Goal: Task Accomplishment & Management: Complete application form

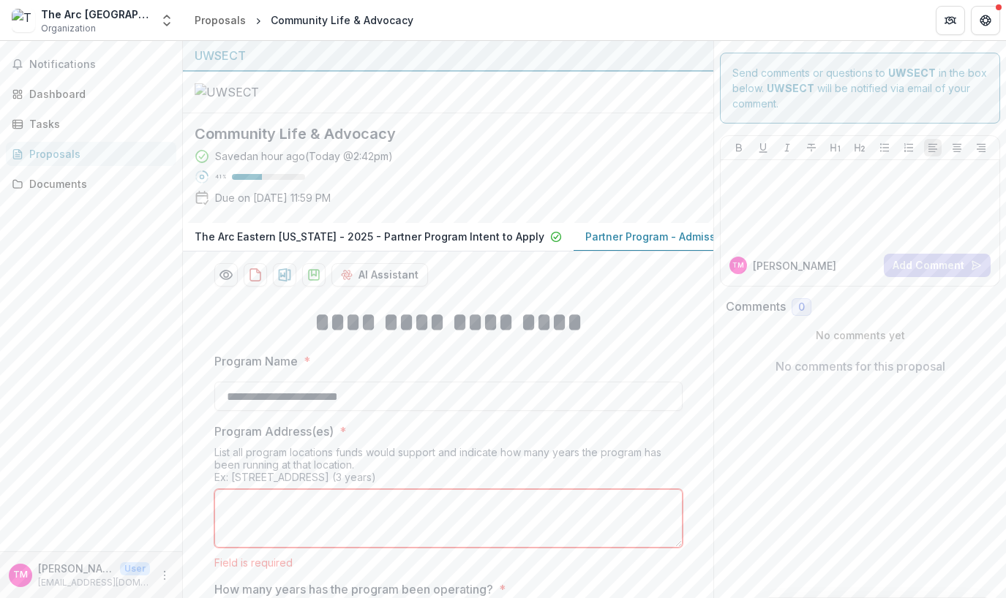
scroll to position [521, 0]
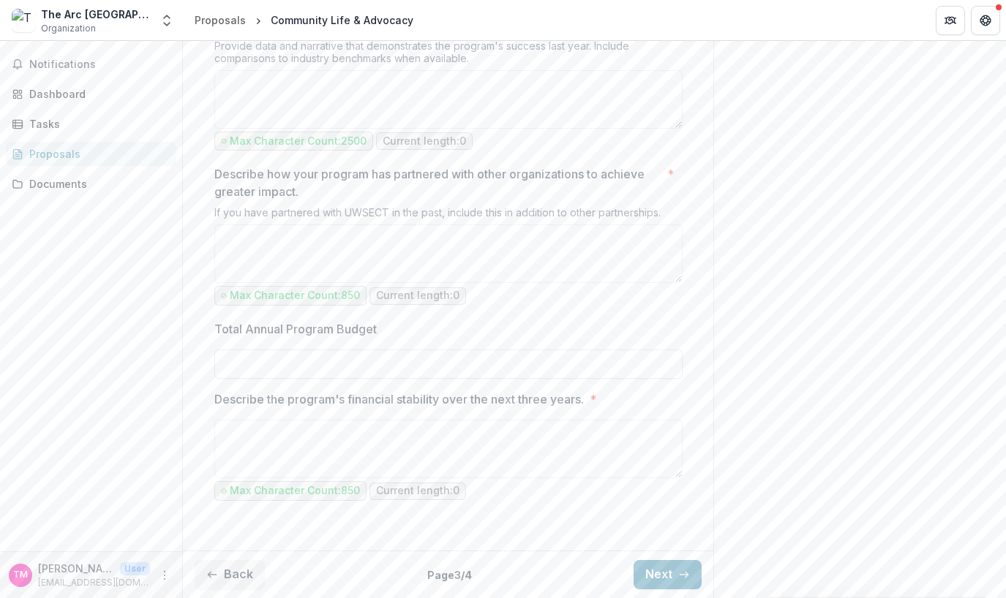
scroll to position [1489, 0]
click at [660, 571] on button "Next" at bounding box center [668, 574] width 68 height 29
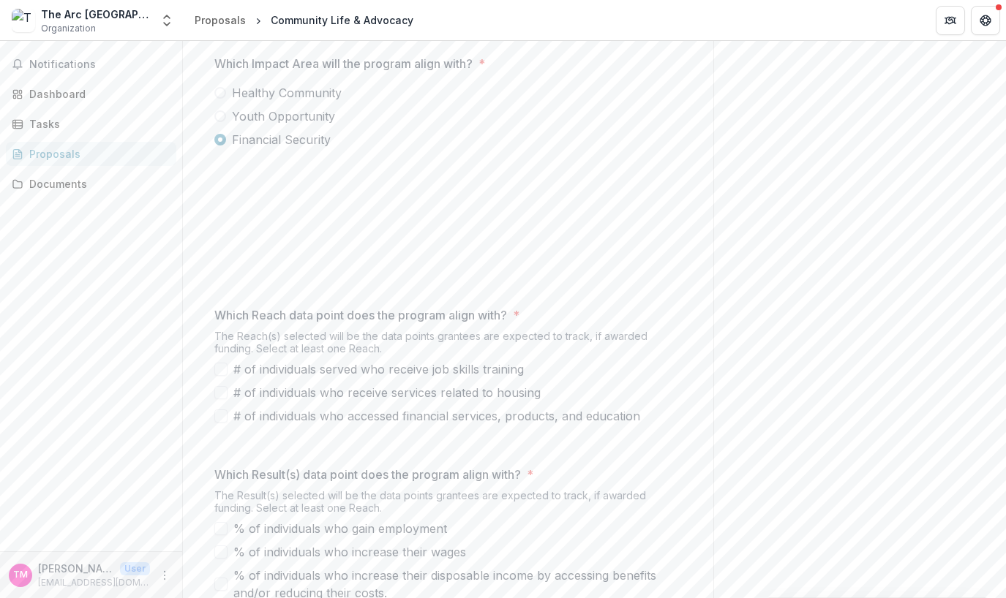
scroll to position [367, 0]
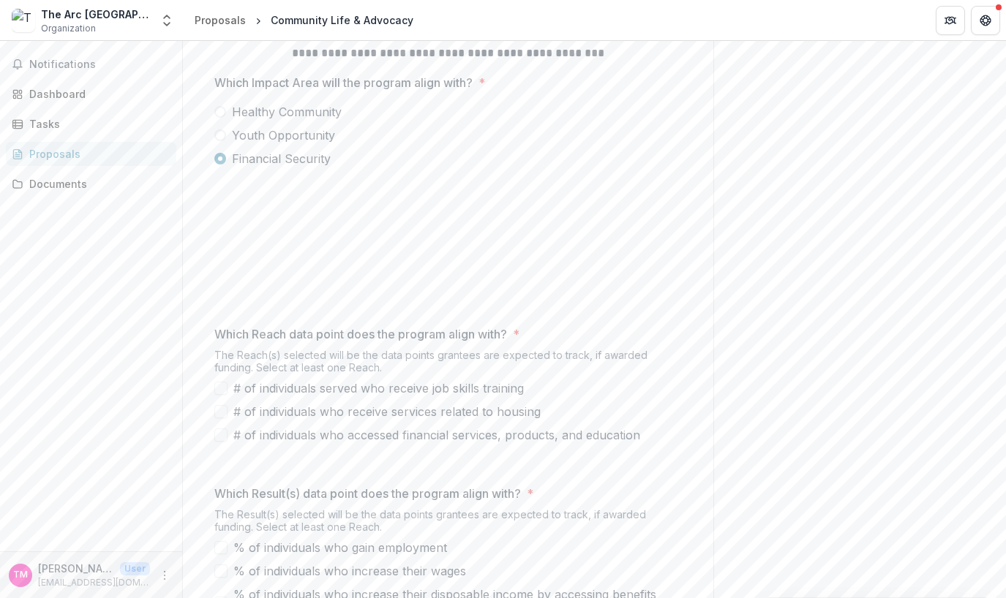
click at [217, 118] on span at bounding box center [220, 112] width 12 height 12
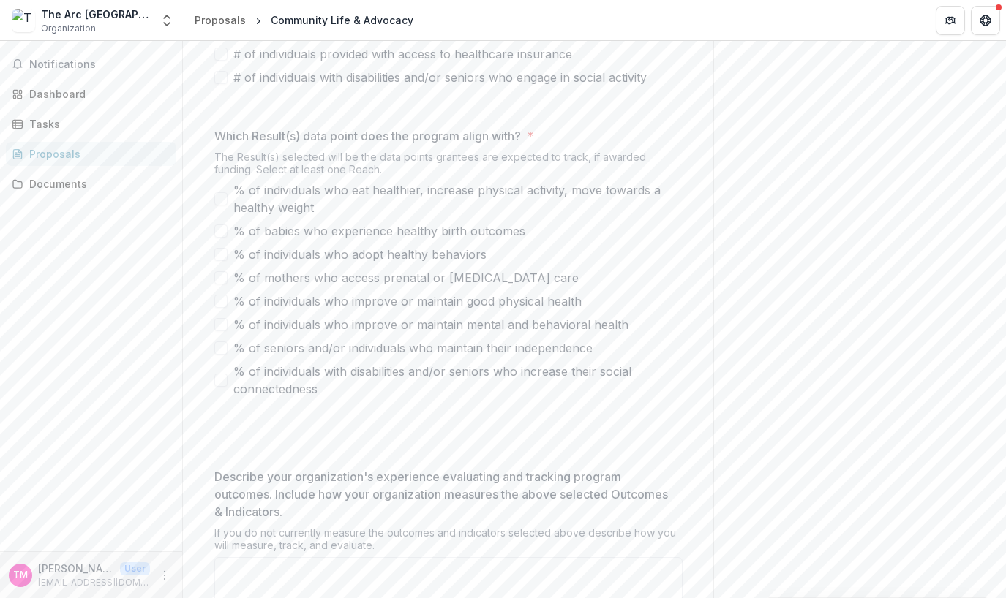
scroll to position [732, 0]
click at [216, 83] on span at bounding box center [220, 75] width 13 height 13
click at [221, 76] on icon at bounding box center [221, 76] width 0 height 0
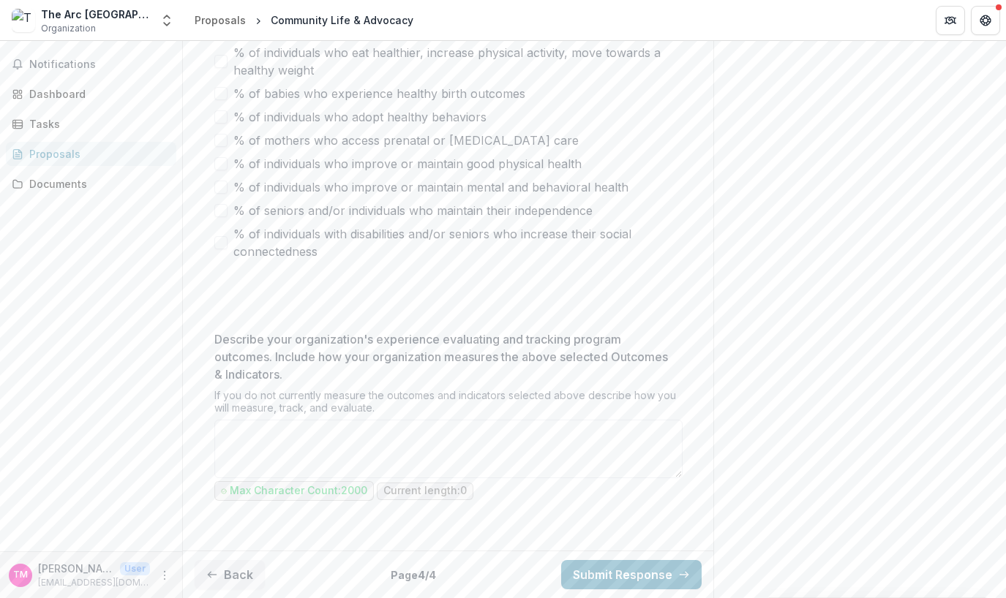
scroll to position [1013, 0]
click at [232, 574] on button "Back" at bounding box center [230, 574] width 70 height 29
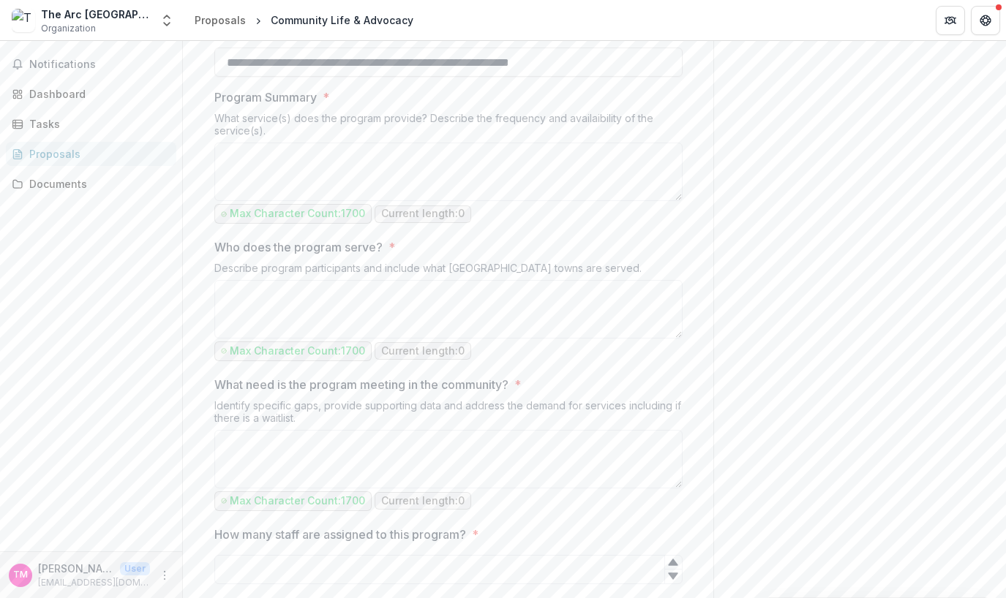
scroll to position [574, 0]
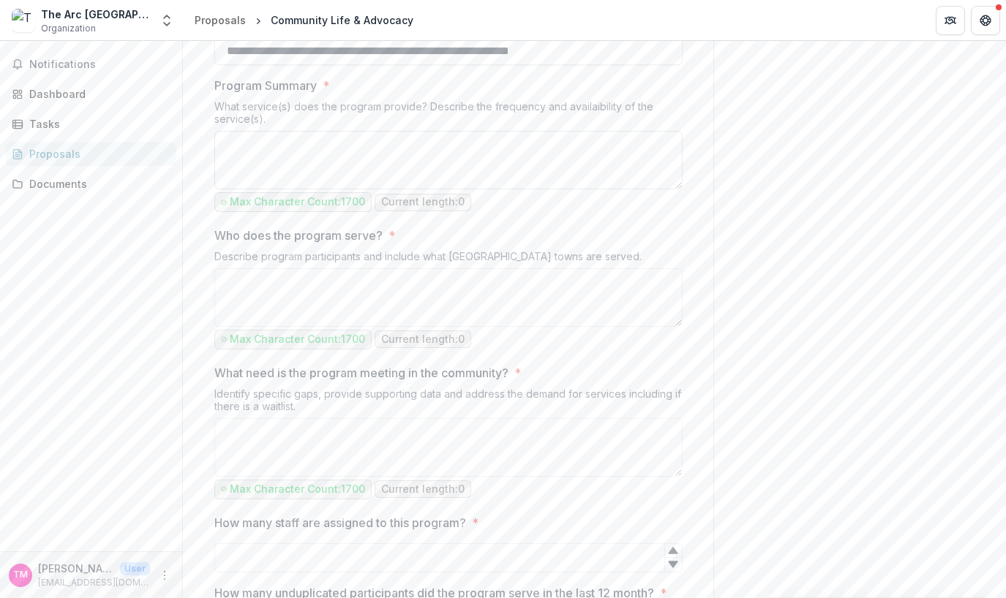
drag, startPoint x: 274, startPoint y: 293, endPoint x: 283, endPoint y: 293, distance: 8.8
click at [274, 189] on textarea "Program Summary *" at bounding box center [448, 160] width 468 height 59
paste textarea "**********"
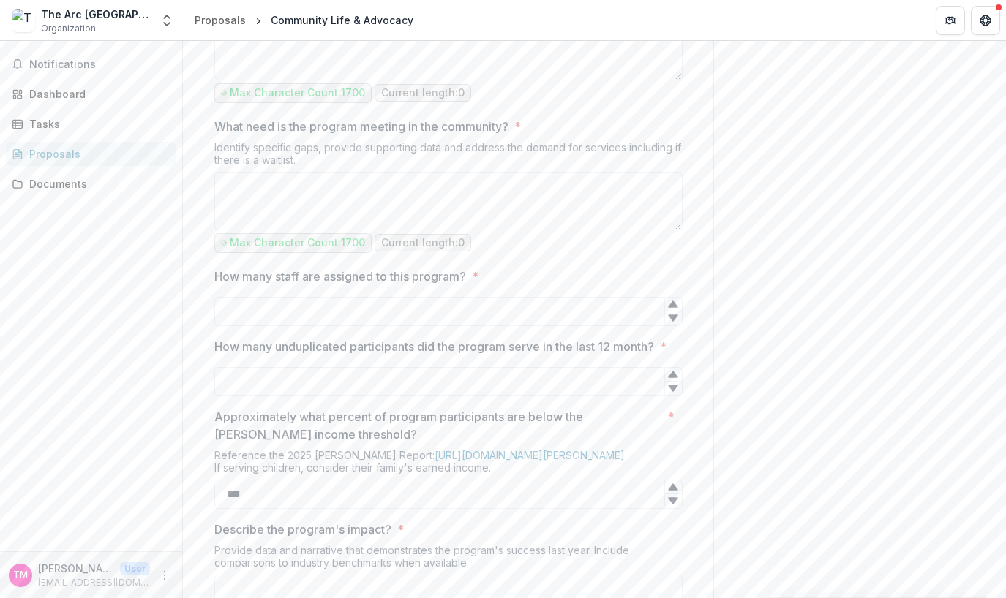
scroll to position [867, 0]
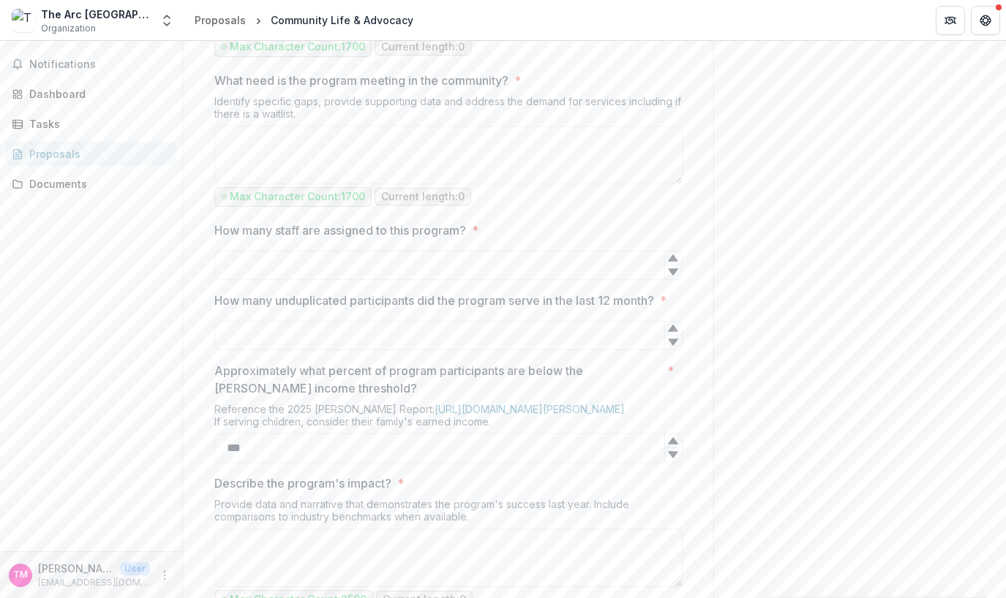
type textarea "**********"
click at [672, 262] on icon at bounding box center [673, 258] width 10 height 7
type input "*"
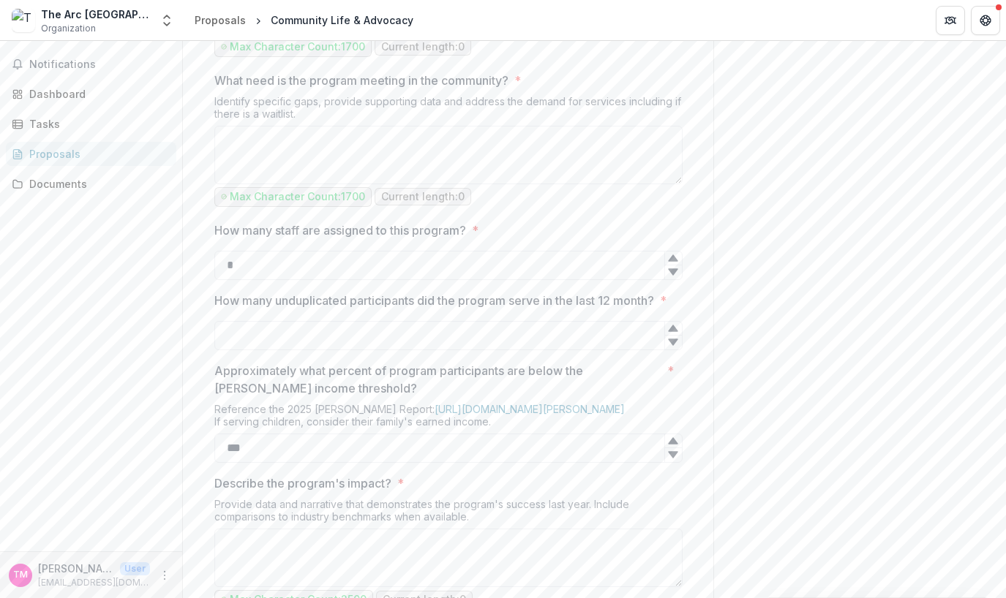
click at [672, 262] on icon at bounding box center [673, 258] width 10 height 7
click at [273, 350] on input "How many unduplicated participants did the program serve in the last 12 month? *" at bounding box center [448, 335] width 468 height 29
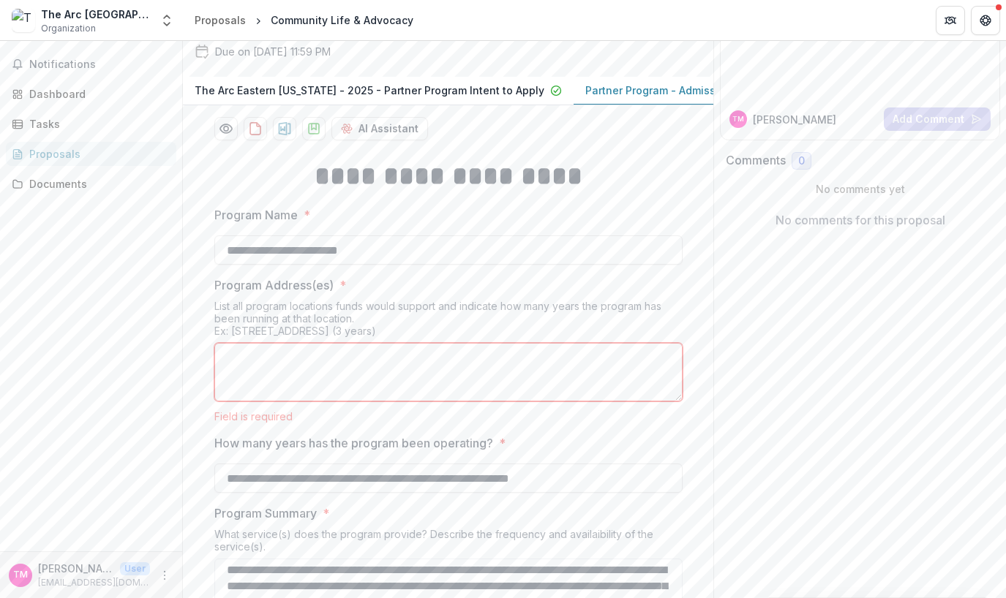
scroll to position [219, 0]
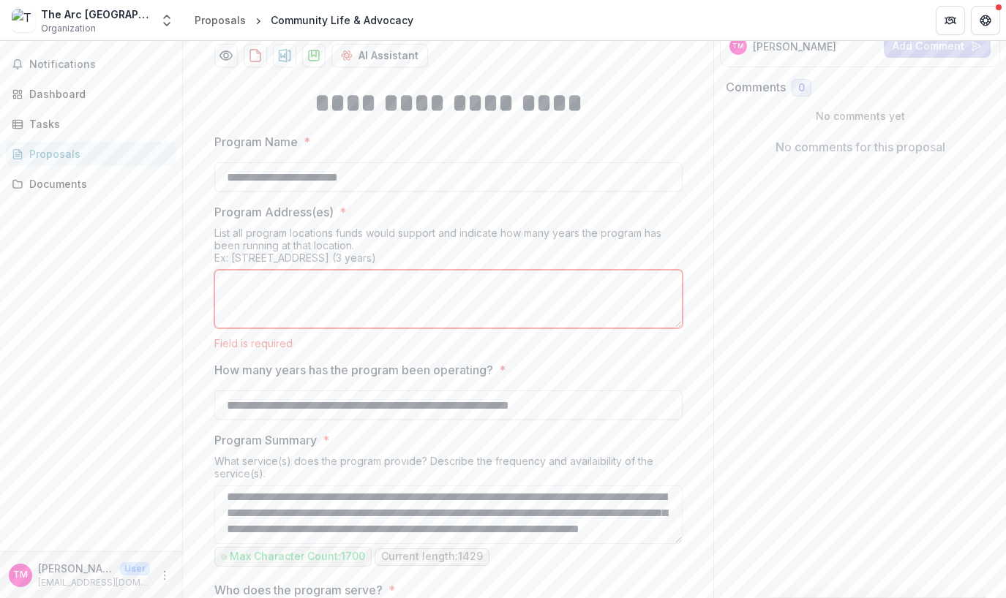
click at [269, 328] on textarea "Program Address(es) *" at bounding box center [448, 299] width 468 height 59
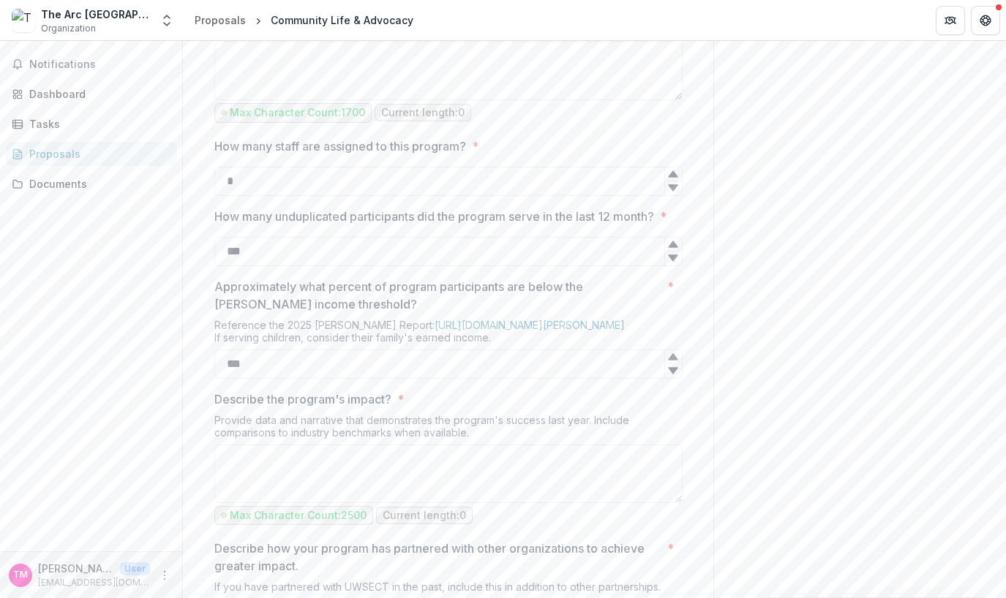
scroll to position [1024, 0]
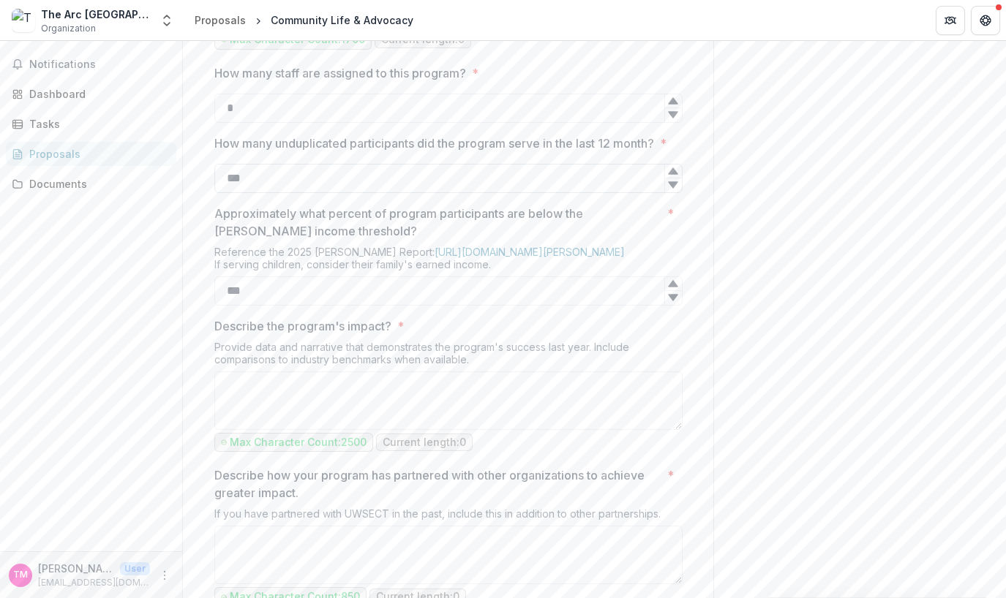
drag, startPoint x: 244, startPoint y: 338, endPoint x: 232, endPoint y: 345, distance: 14.1
click at [232, 193] on input "***" at bounding box center [448, 178] width 468 height 29
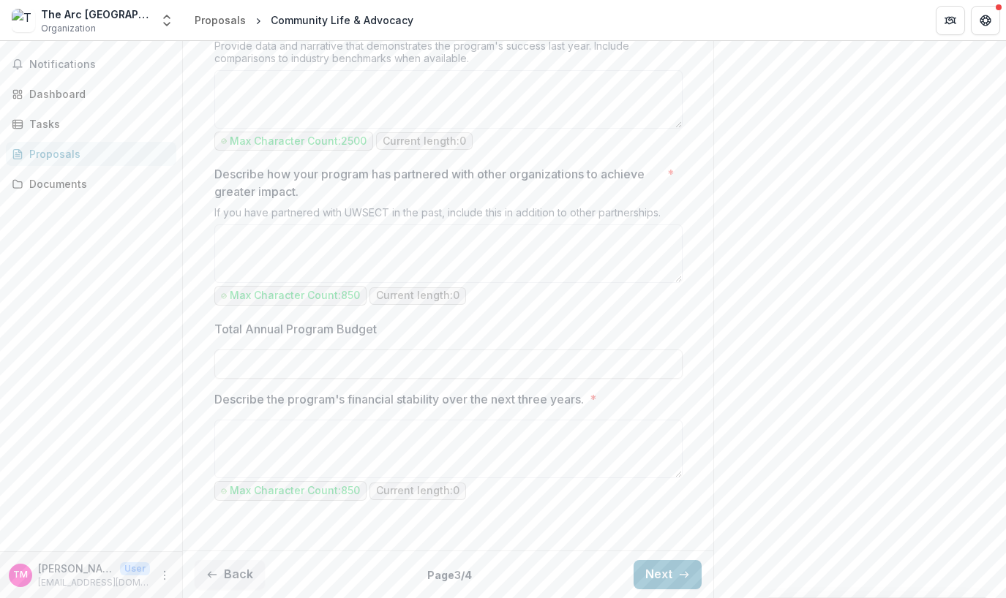
scroll to position [1489, 0]
type input "***"
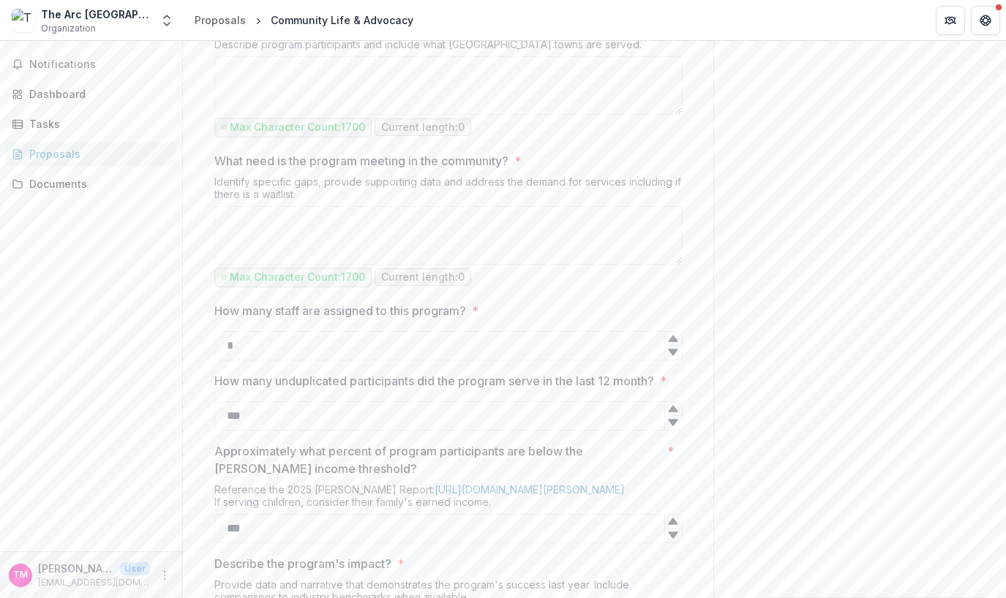
scroll to position [684, 0]
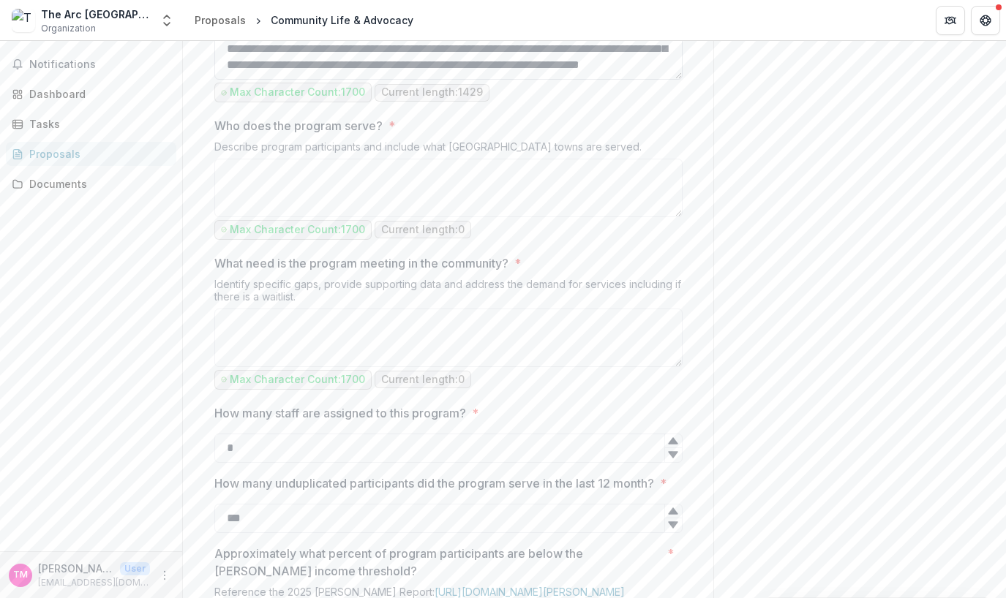
click at [531, 80] on textarea "Program Summary *" at bounding box center [448, 50] width 468 height 59
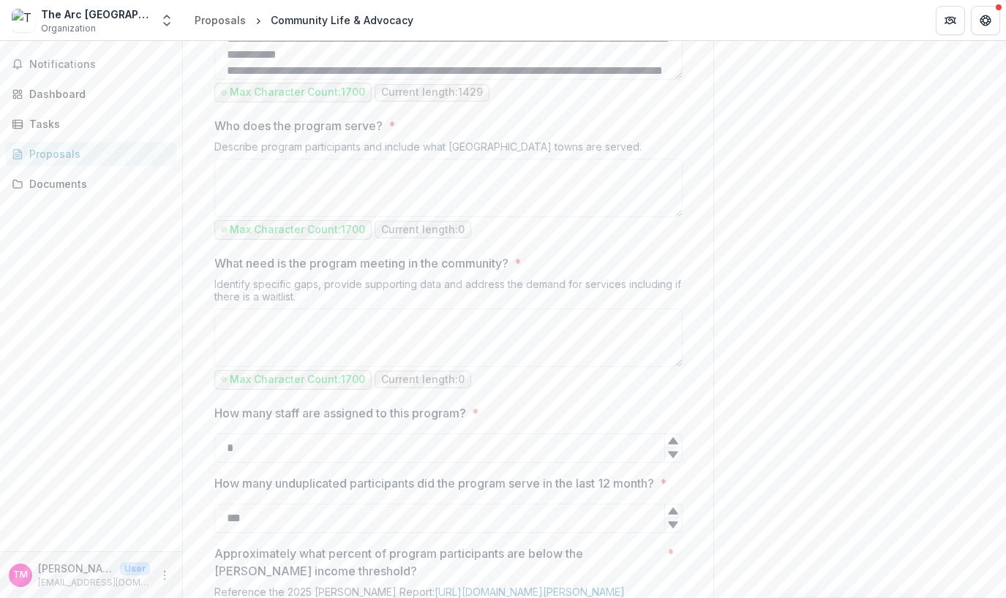
scroll to position [0, 0]
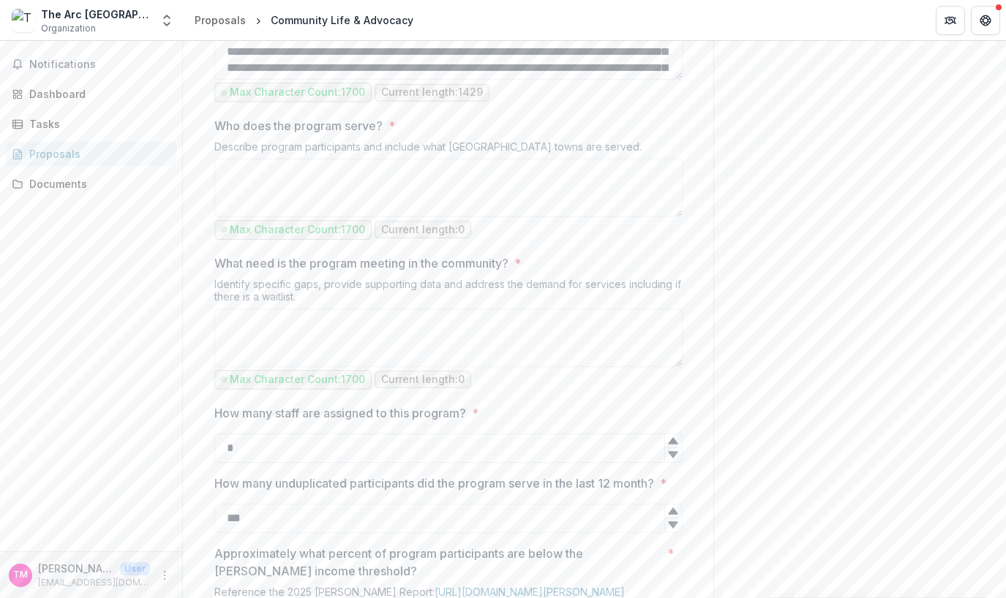
drag, startPoint x: 535, startPoint y: 195, endPoint x: 224, endPoint y: 162, distance: 312.6
click at [224, 105] on div "Program Summary * What service(s) does the program provide? Describe the freque…" at bounding box center [448, 36] width 468 height 138
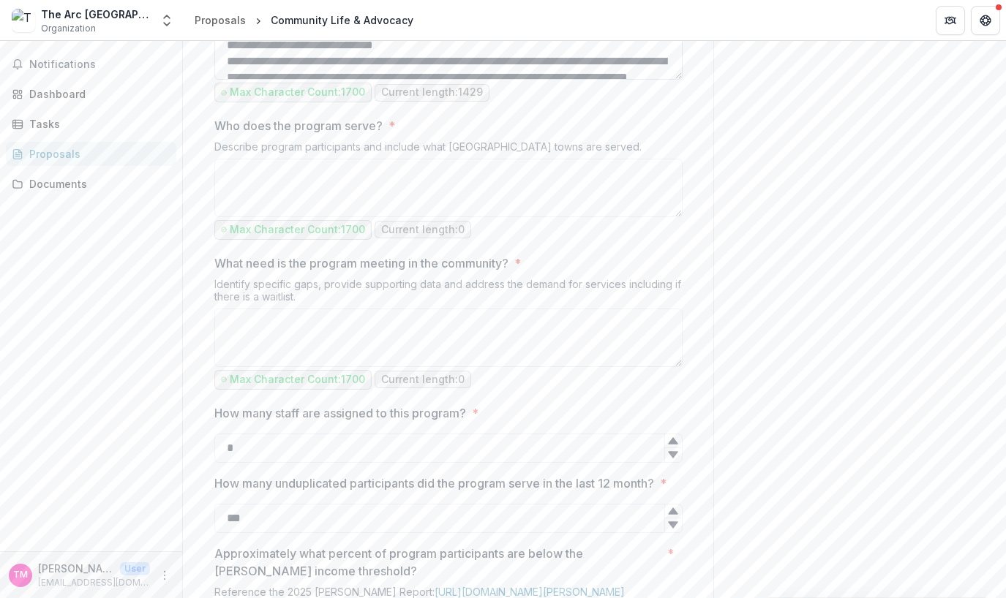
scroll to position [57, 0]
click at [333, 80] on textarea "Program Summary *" at bounding box center [448, 50] width 468 height 59
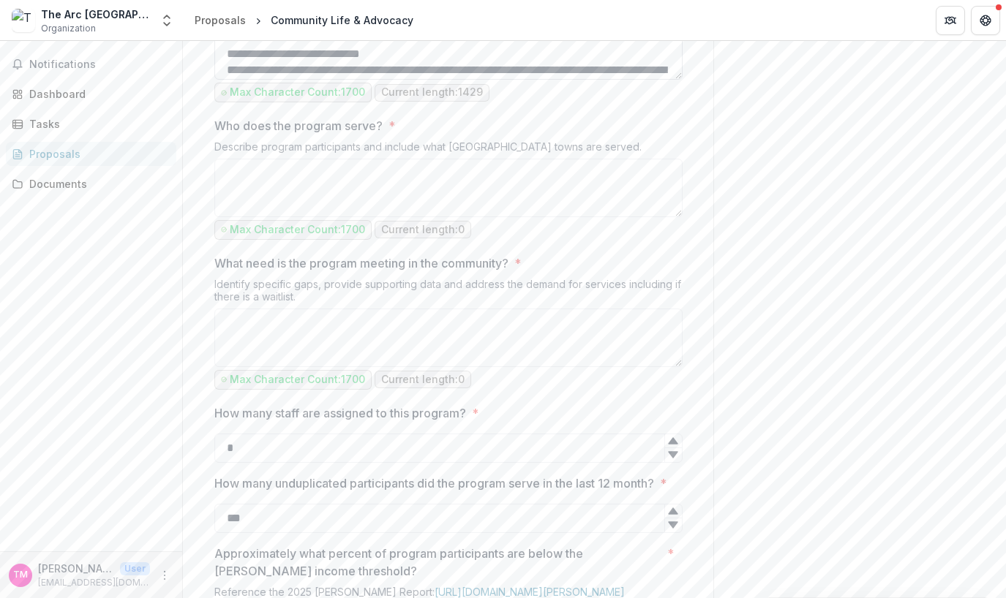
scroll to position [114, 0]
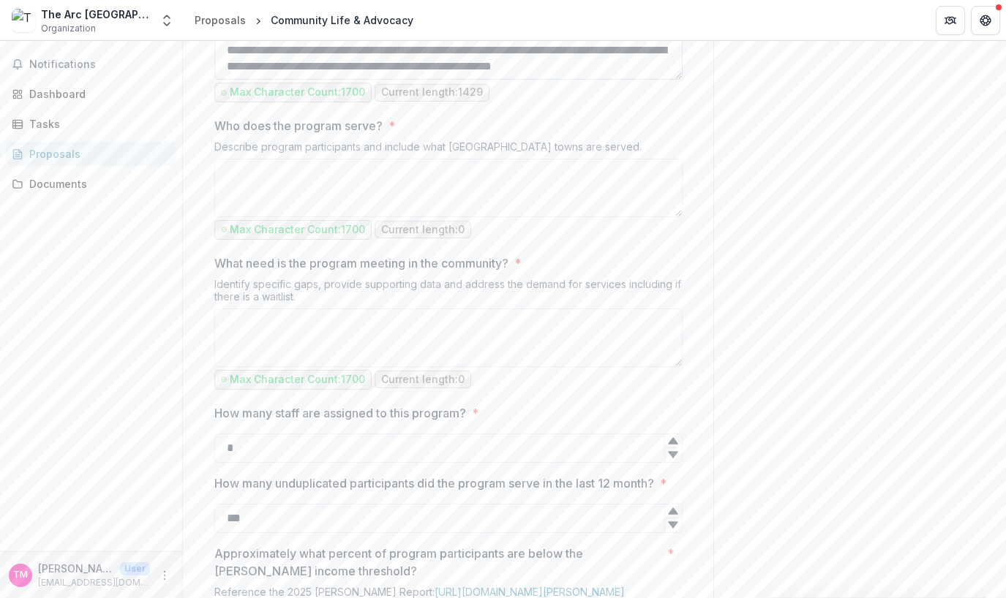
drag, startPoint x: 250, startPoint y: 195, endPoint x: 385, endPoint y: 191, distance: 134.7
click at [385, 80] on textarea "Program Summary *" at bounding box center [448, 50] width 468 height 59
click at [341, 80] on textarea "Program Summary *" at bounding box center [448, 50] width 468 height 59
click at [222, 217] on textarea "Who does the program serve? *" at bounding box center [448, 188] width 468 height 59
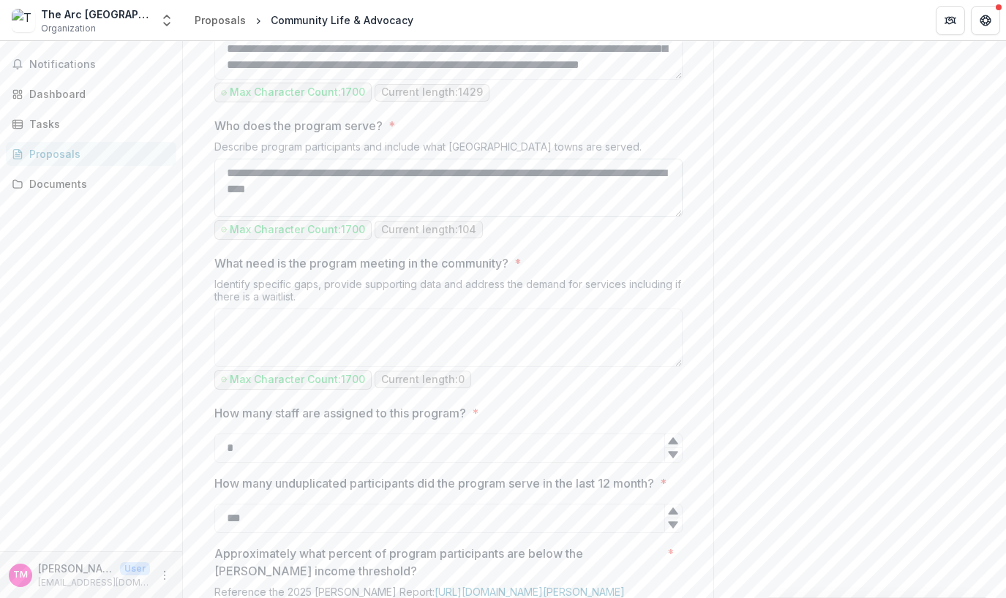
click at [440, 217] on textarea "**********" at bounding box center [448, 188] width 468 height 59
paste textarea "**********"
type textarea "**********"
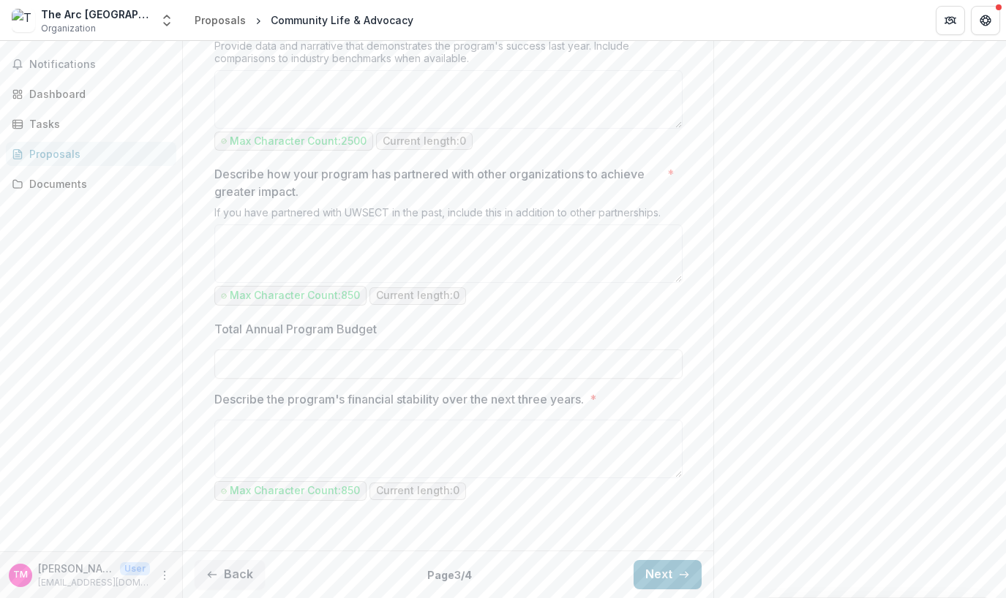
scroll to position [1416, 0]
